Goal: Task Accomplishment & Management: Manage account settings

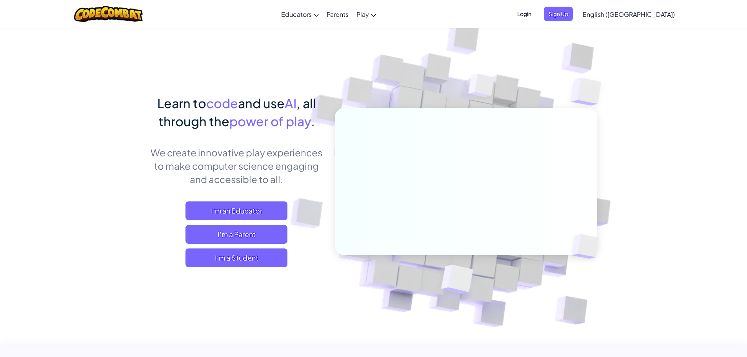
click at [536, 11] on span "Login" at bounding box center [525, 14] width 24 height 15
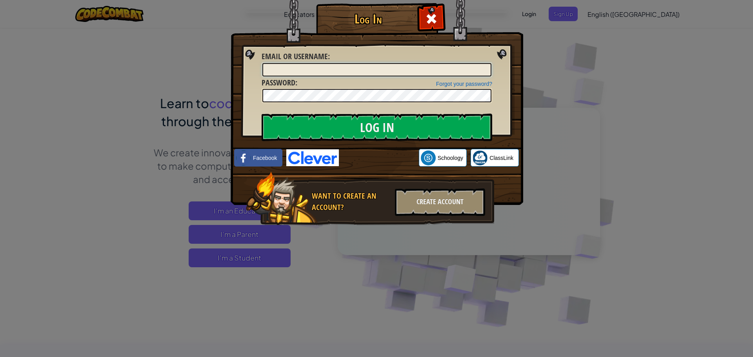
click at [319, 70] on input "Email or Username :" at bounding box center [376, 69] width 229 height 13
type input "[EMAIL_ADDRESS][DOMAIN_NAME]"
click at [471, 82] on link "Forgot your password?" at bounding box center [464, 84] width 56 height 6
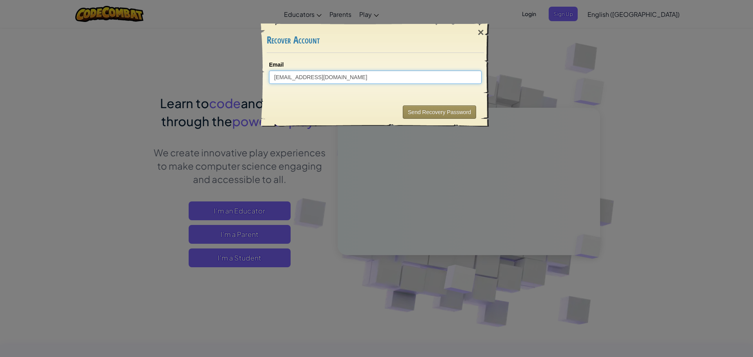
type input "[EMAIL_ADDRESS][DOMAIN_NAME]"
click at [417, 111] on button "Send Recovery Password" at bounding box center [439, 111] width 73 height 13
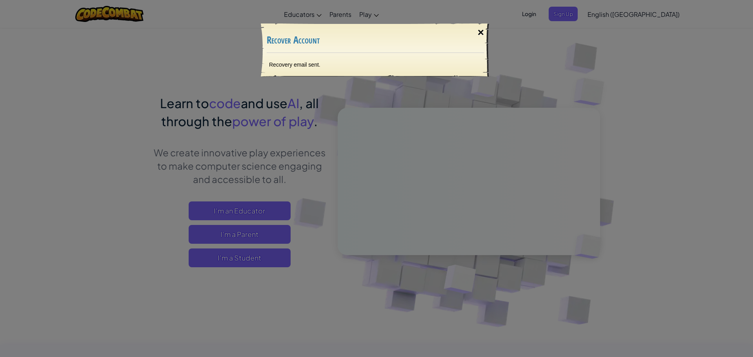
click at [478, 31] on div "×" at bounding box center [481, 32] width 18 height 23
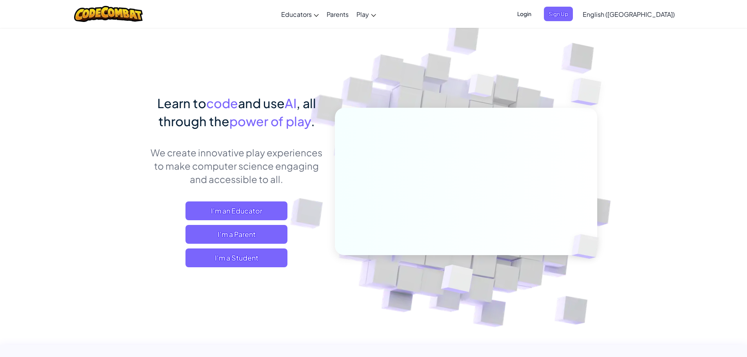
click at [536, 14] on span "Login" at bounding box center [525, 14] width 24 height 15
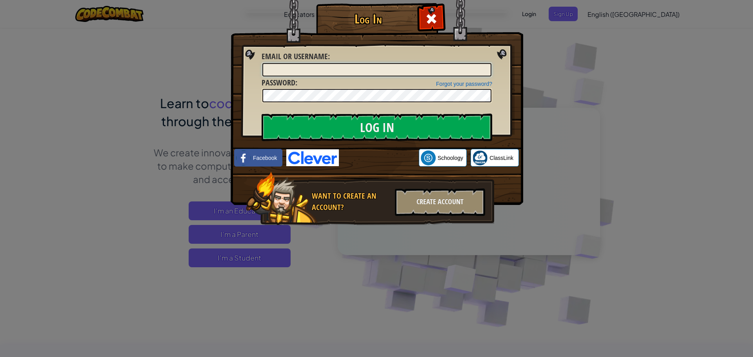
click at [290, 69] on input "Email or Username :" at bounding box center [376, 69] width 229 height 13
type input "[EMAIL_ADDRESS][DOMAIN_NAME]"
click at [312, 124] on input "Log In" at bounding box center [377, 127] width 231 height 27
